Goal: Task Accomplishment & Management: Manage account settings

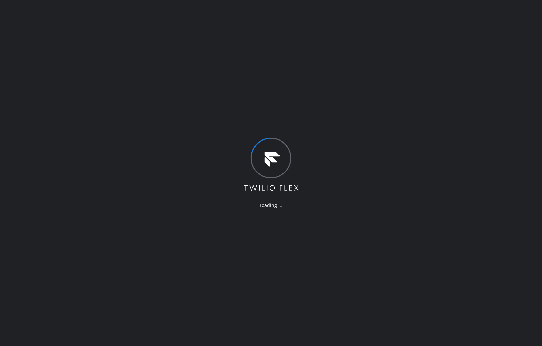
click at [448, 129] on div "Loading ..." at bounding box center [271, 173] width 542 height 346
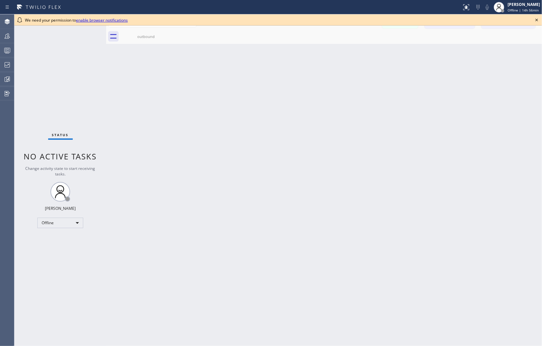
click at [536, 21] on icon at bounding box center [537, 20] width 8 height 8
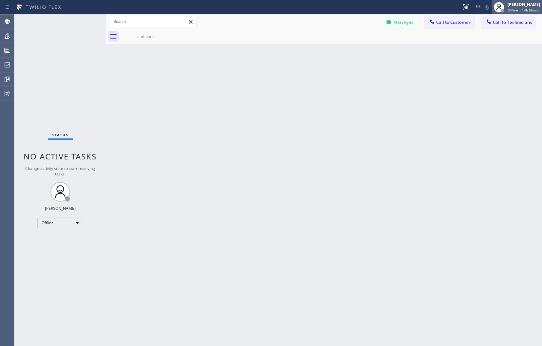
click at [512, 8] on span "Offline | 14h 56min" at bounding box center [522, 10] width 31 height 5
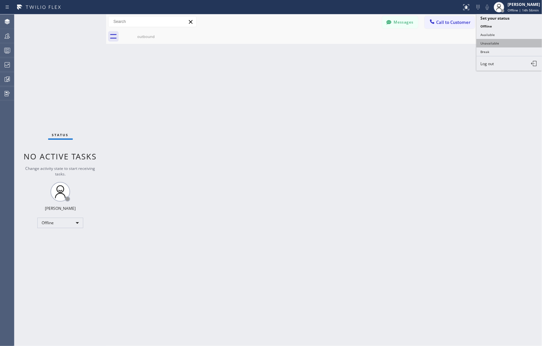
click at [505, 45] on button "Unavailable" at bounding box center [509, 43] width 66 height 9
click at [499, 99] on div "Back to Dashboard Change Sender ID Customers Technicians Select a contact Outbo…" at bounding box center [324, 180] width 436 height 332
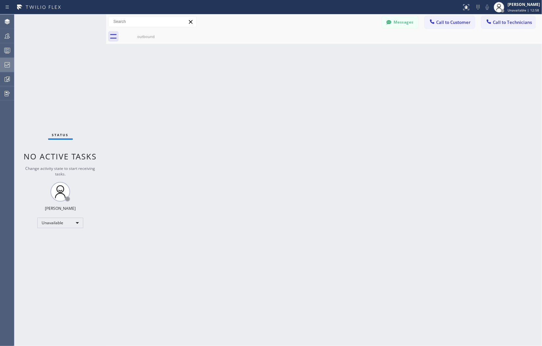
click at [1, 67] on div at bounding box center [7, 65] width 14 height 8
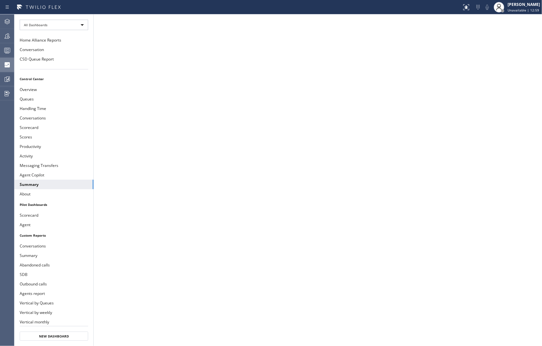
click at [6, 65] on icon at bounding box center [7, 64] width 5 height 5
